Goal: Task Accomplishment & Management: Use online tool/utility

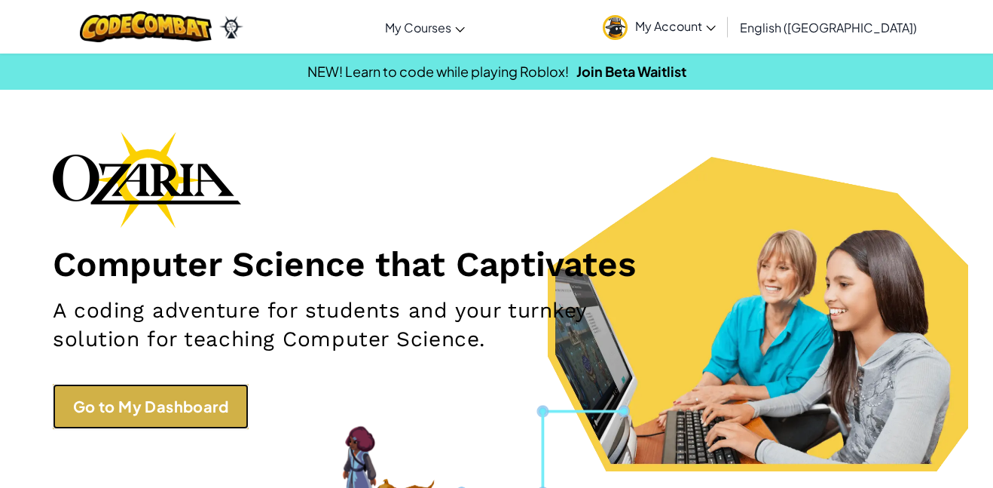
click at [190, 401] on link "Go to My Dashboard" at bounding box center [151, 406] width 196 height 45
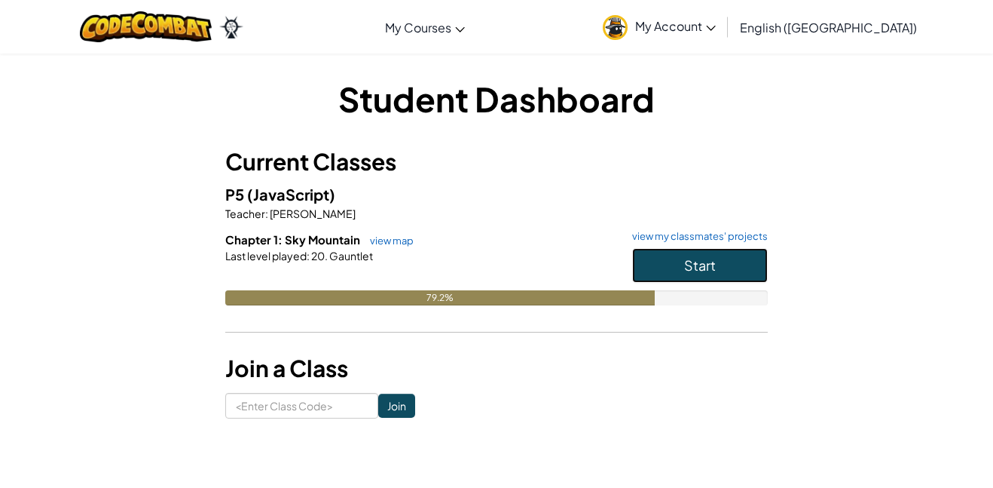
click at [715, 256] on span "Start" at bounding box center [700, 264] width 32 height 17
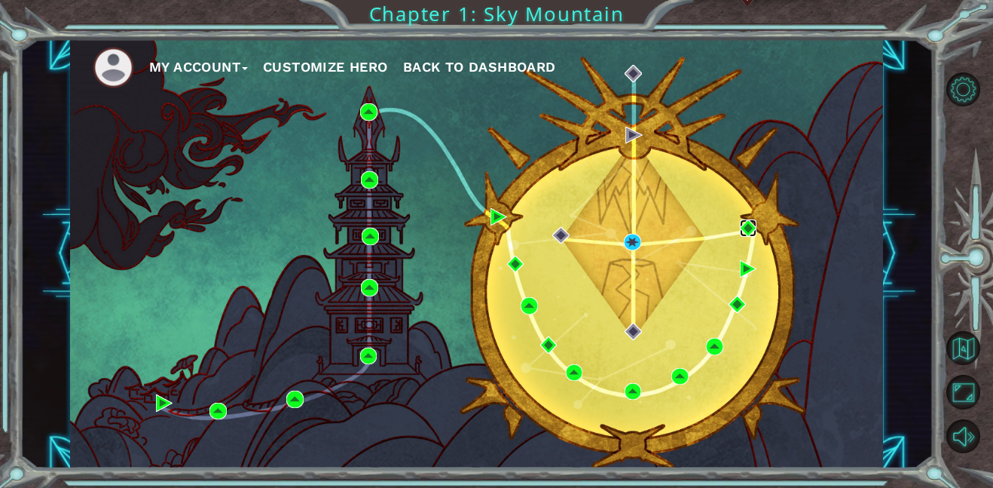
click at [745, 228] on img at bounding box center [748, 227] width 17 height 17
